Goal: Task Accomplishment & Management: Manage account settings

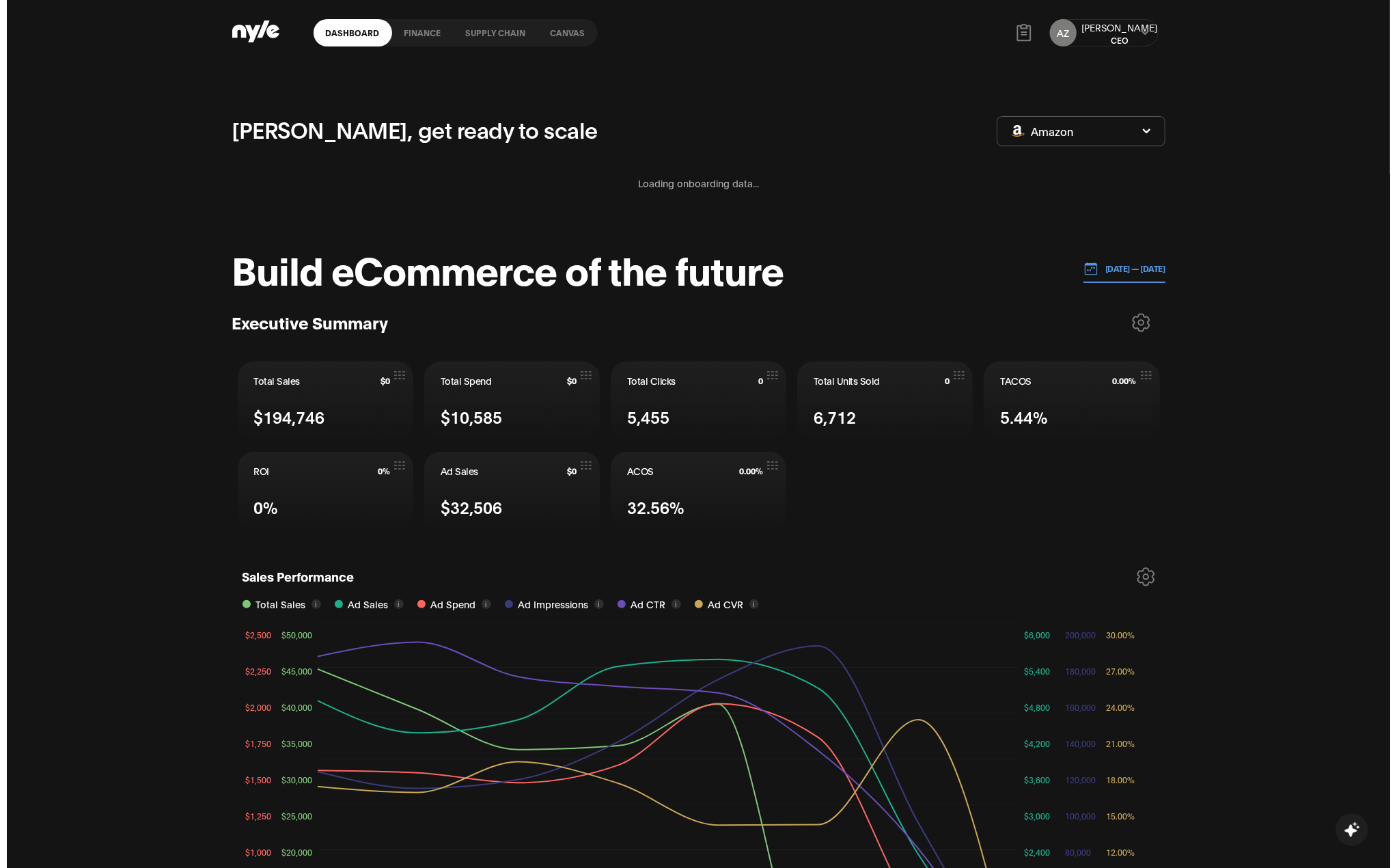
scroll to position [171, 2]
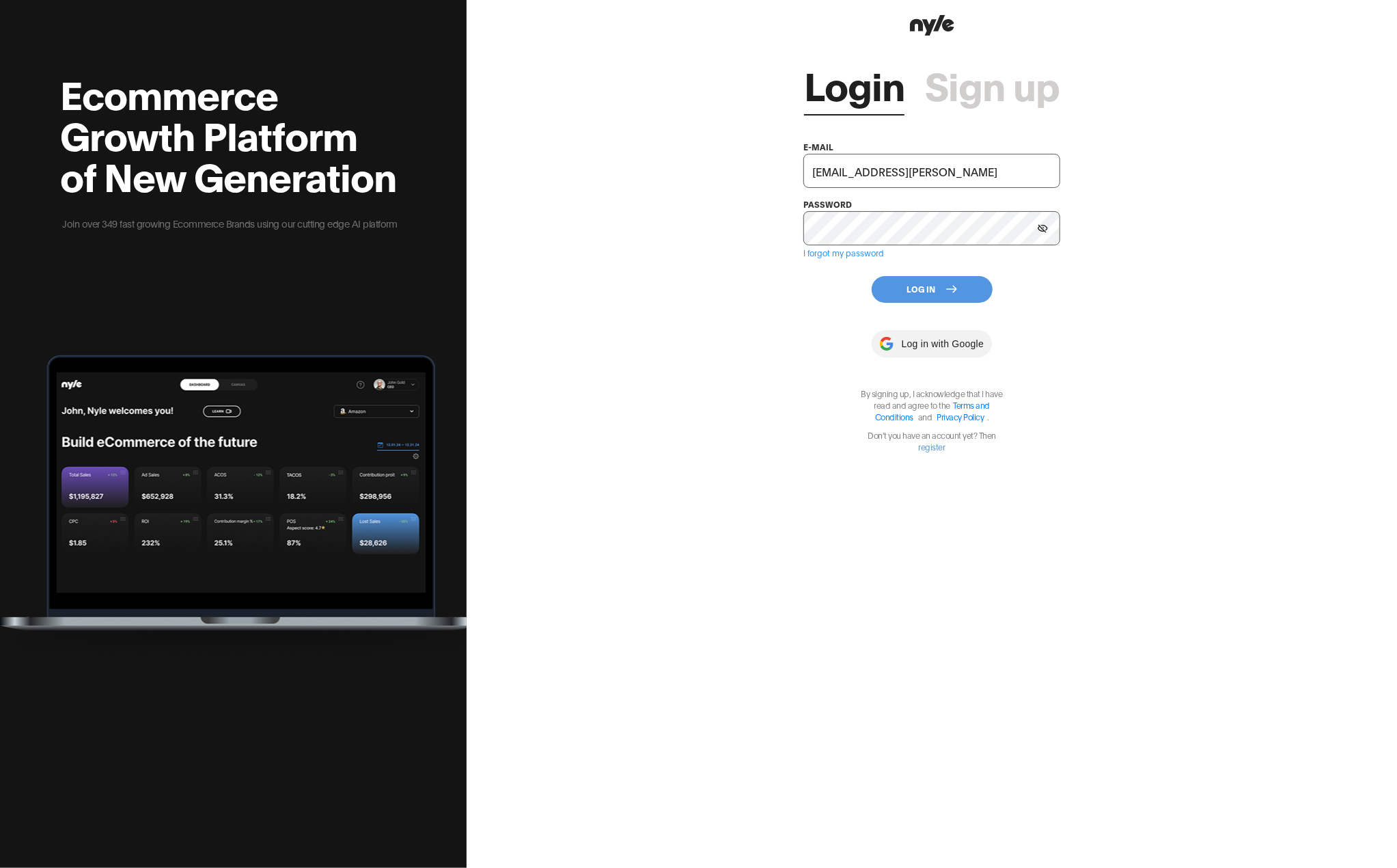
click at [1132, 31] on div "Failed to load customer profile" at bounding box center [1249, 36] width 262 height 41
click at [940, 167] on input "[EMAIL_ADDRESS][PERSON_NAME]" at bounding box center [931, 171] width 256 height 34
click at [955, 173] on input "[EMAIL_ADDRESS][DOMAIN_NAME]" at bounding box center [931, 171] width 256 height 34
type input "[EMAIL_ADDRESS][PERSON_NAME][DOMAIN_NAME]"
click at [938, 293] on button "Log In" at bounding box center [932, 289] width 121 height 26
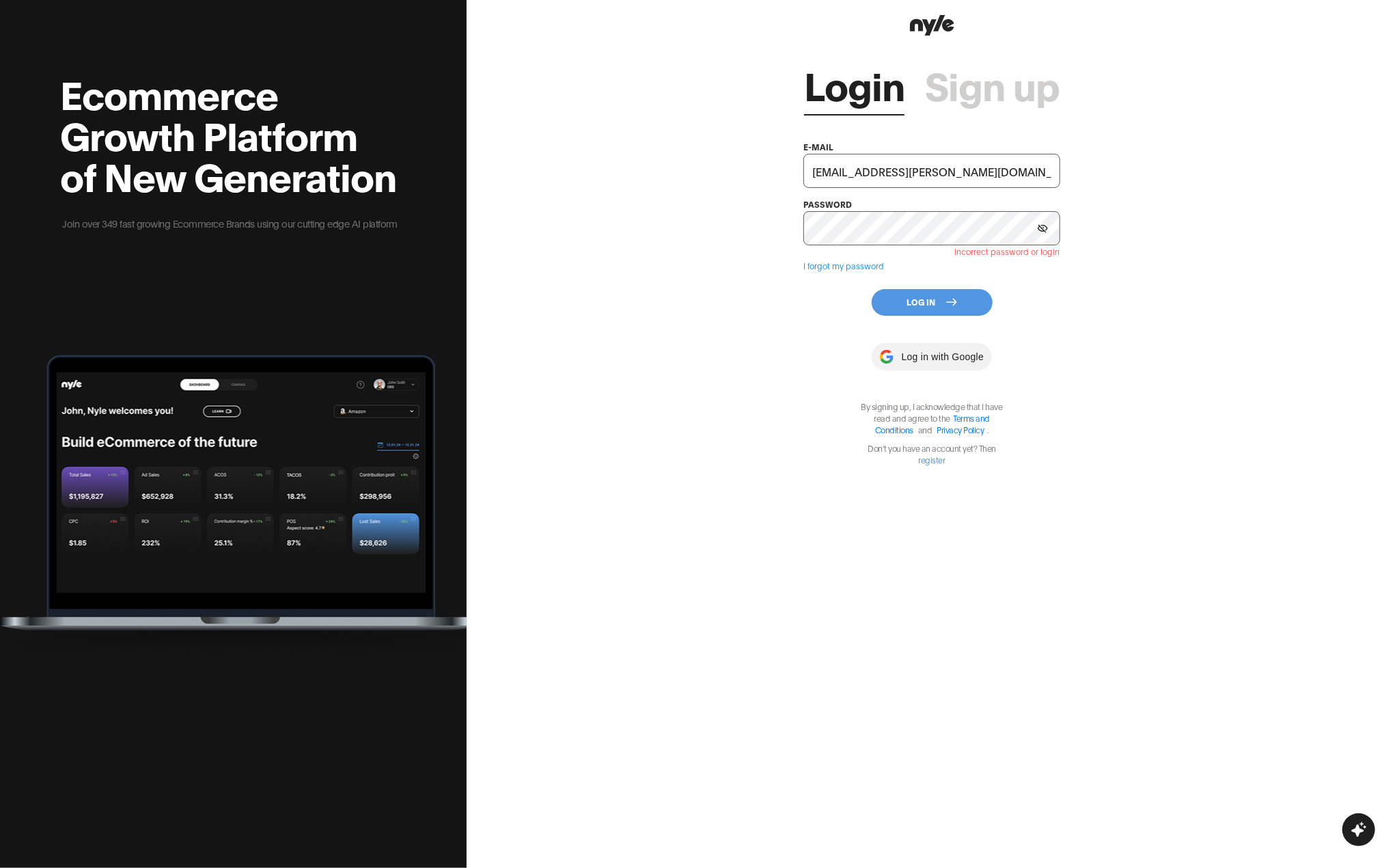
click at [631, 164] on div "Login Sign up e-mail [EMAIL_ADDRESS][PERSON_NAME][DOMAIN_NAME] password Incorre…" at bounding box center [931, 434] width 931 height 868
drag, startPoint x: 591, startPoint y: 279, endPoint x: 611, endPoint y: 284, distance: 20.6
click at [591, 279] on div "Login Sign up e-mail [EMAIL_ADDRESS][PERSON_NAME][DOMAIN_NAME] password Incorre…" at bounding box center [931, 434] width 931 height 868
click at [913, 307] on button "Log In" at bounding box center [932, 302] width 121 height 26
